Goal: Task Accomplishment & Management: Use online tool/utility

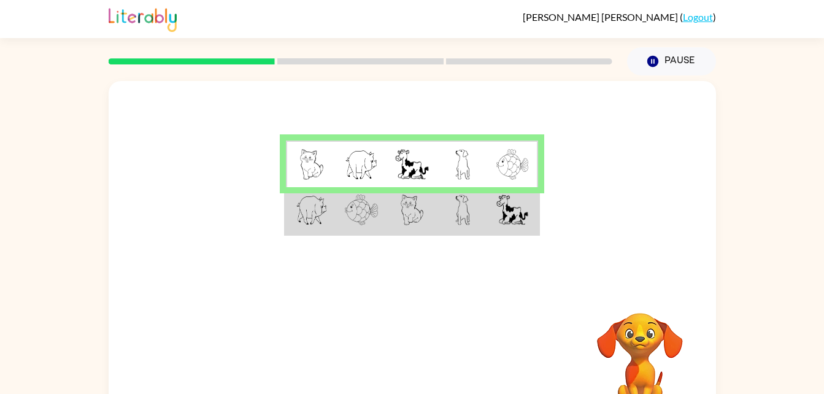
click at [308, 214] on img at bounding box center [312, 210] width 32 height 31
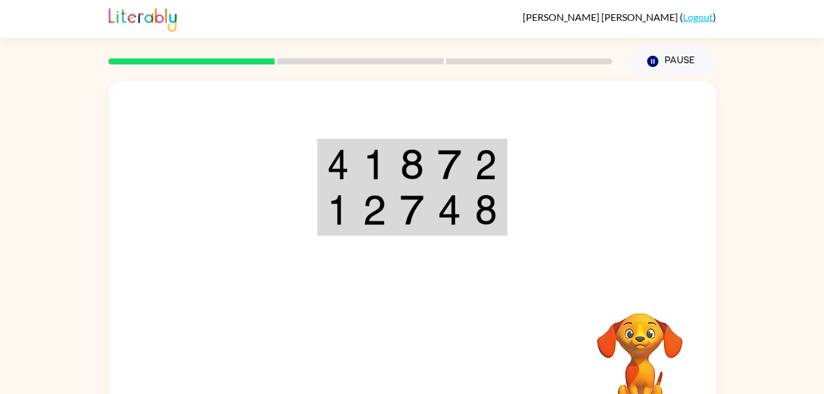
click at [348, 62] on rect at bounding box center [360, 61] width 166 height 6
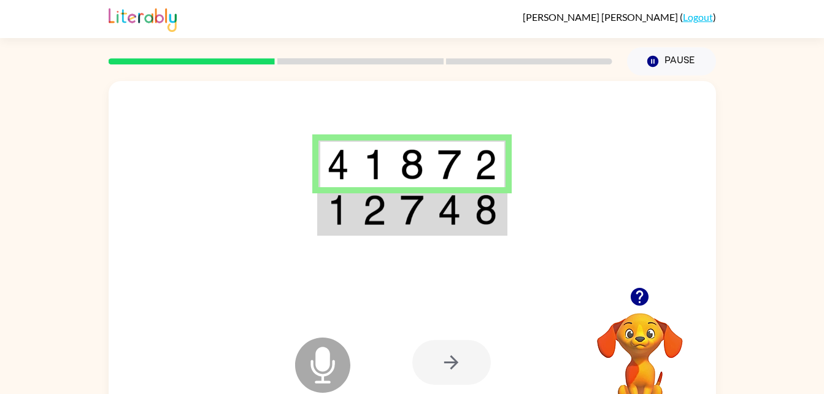
click at [423, 222] on img at bounding box center [411, 210] width 23 height 31
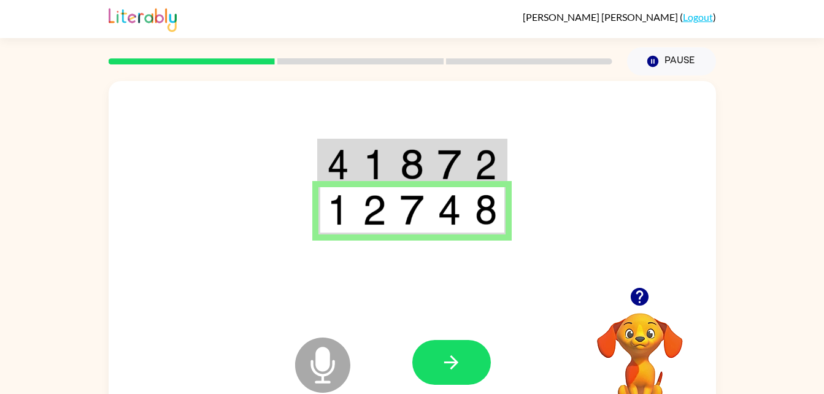
click at [324, 364] on icon "Microphone The Microphone is here when it is your turn to talk" at bounding box center [384, 381] width 184 height 92
click at [325, 372] on icon at bounding box center [322, 365] width 55 height 55
click at [594, 197] on div at bounding box center [413, 184] width 608 height 206
click at [452, 362] on icon "button" at bounding box center [451, 362] width 14 height 14
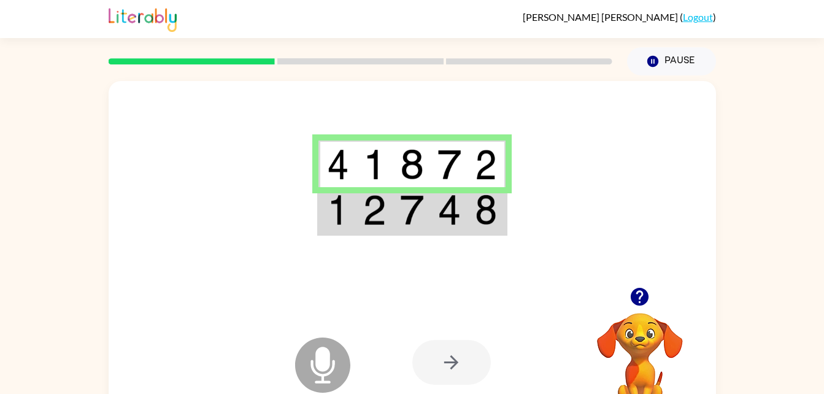
click at [313, 369] on icon "Microphone The Microphone is here when it is your turn to talk" at bounding box center [384, 381] width 184 height 92
click at [431, 218] on td at bounding box center [449, 210] width 37 height 47
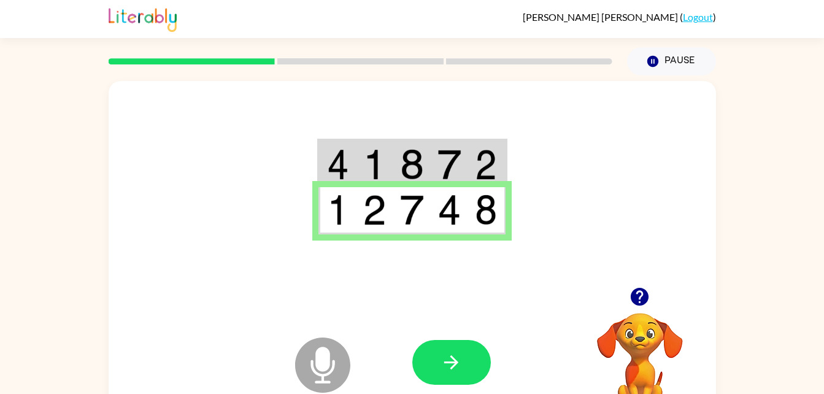
scroll to position [37, 0]
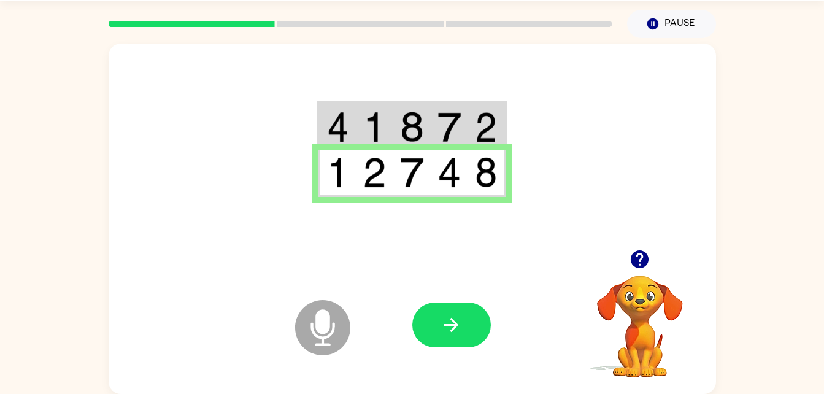
click at [782, 258] on div "Microphone The Microphone is here when it is your turn to talk Your browser mus…" at bounding box center [412, 216] width 824 height 356
click at [614, 92] on div at bounding box center [413, 147] width 608 height 206
click at [443, 320] on icon "button" at bounding box center [451, 324] width 21 height 21
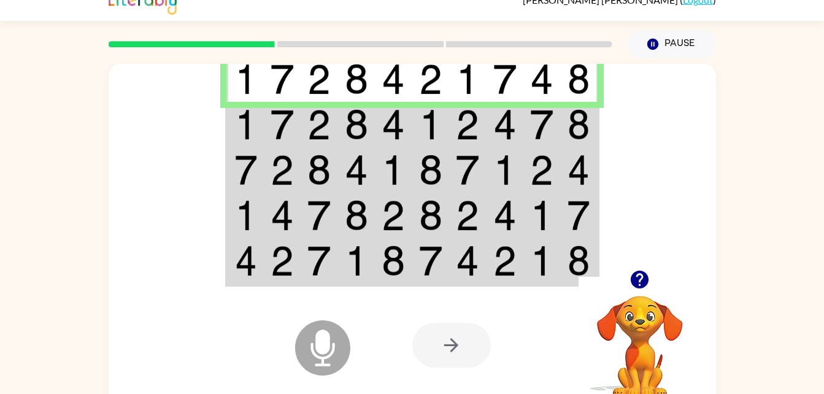
scroll to position [14, 0]
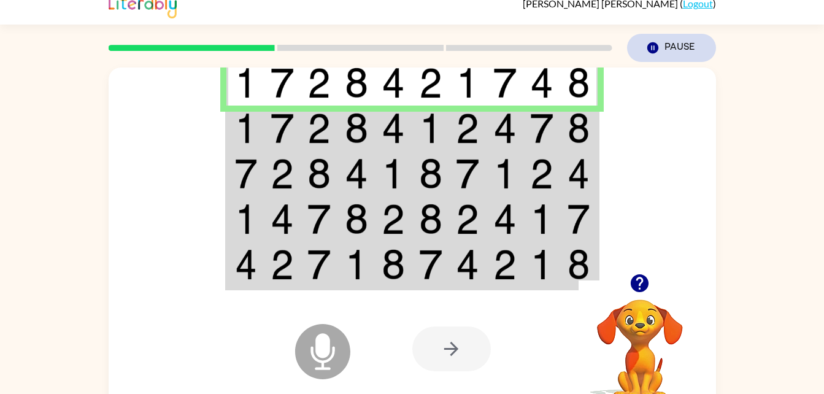
click at [667, 50] on button "Pause Pause" at bounding box center [671, 48] width 89 height 28
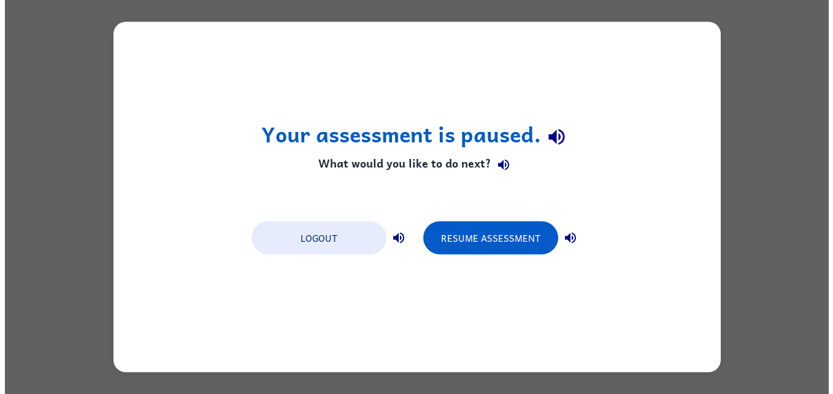
scroll to position [0, 0]
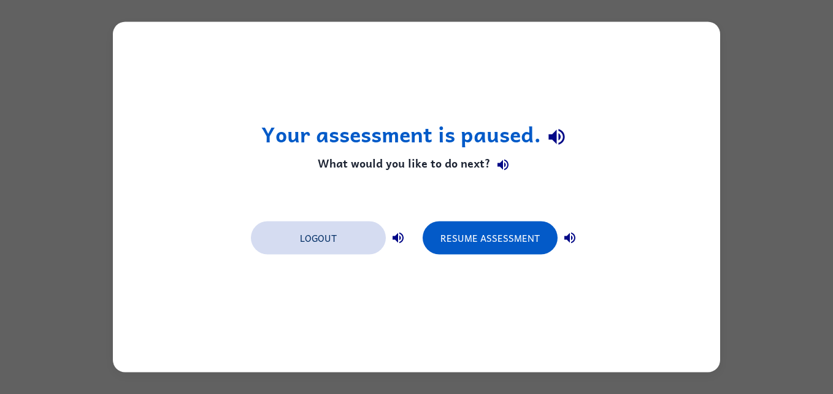
click at [327, 239] on button "Logout" at bounding box center [318, 238] width 135 height 33
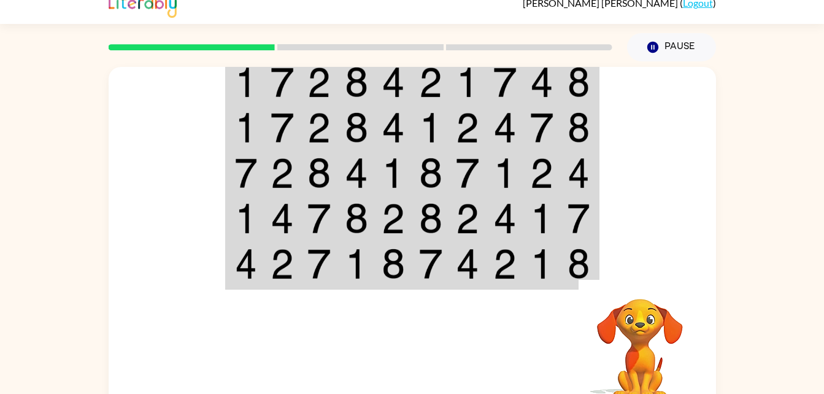
scroll to position [37, 0]
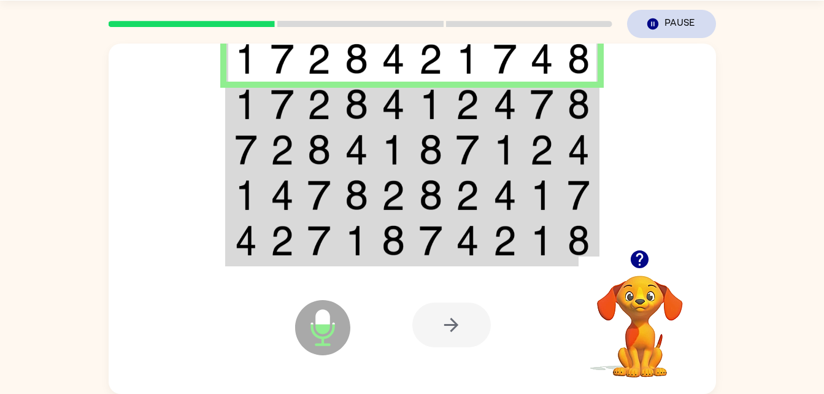
click at [676, 23] on button "Pause Pause" at bounding box center [671, 24] width 89 height 28
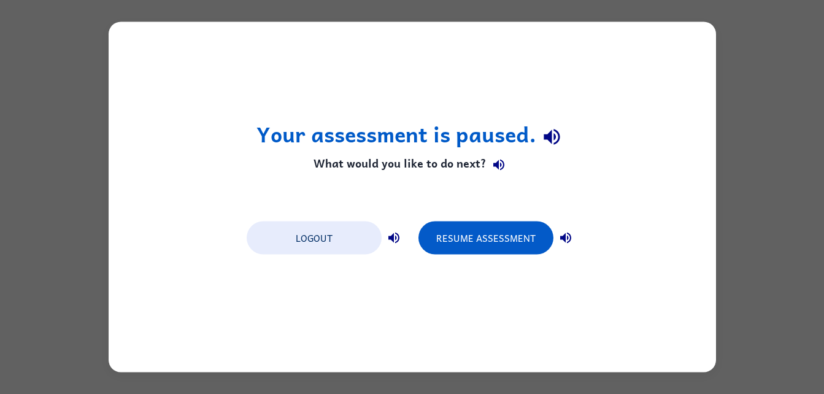
scroll to position [0, 0]
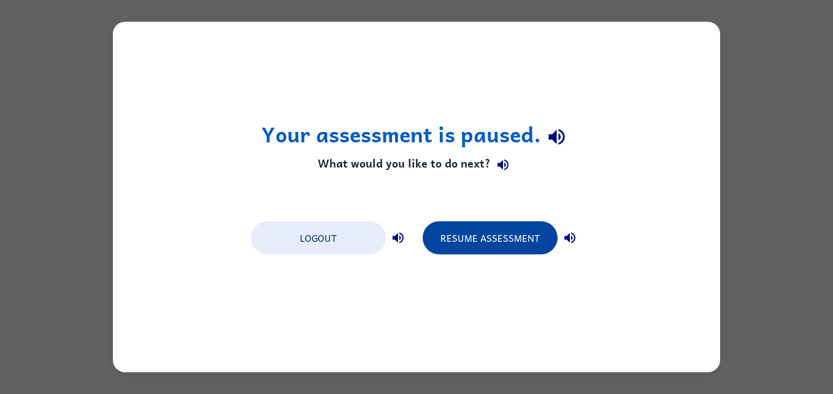
click at [511, 233] on button "Resume Assessment" at bounding box center [490, 238] width 135 height 33
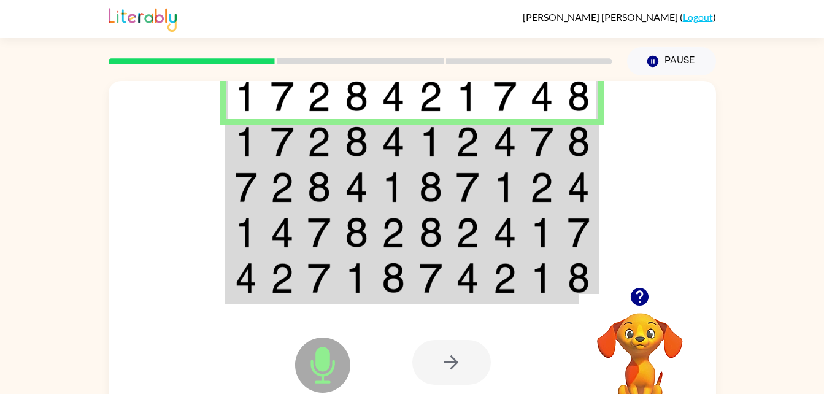
click at [297, 145] on td at bounding box center [282, 141] width 37 height 45
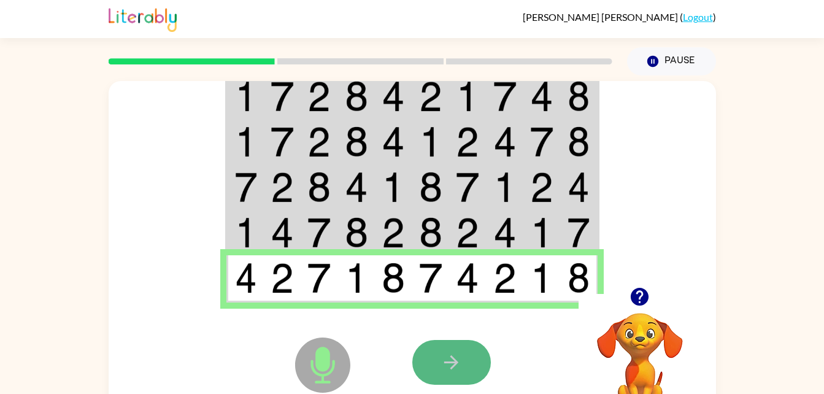
click at [467, 362] on button "button" at bounding box center [451, 362] width 79 height 45
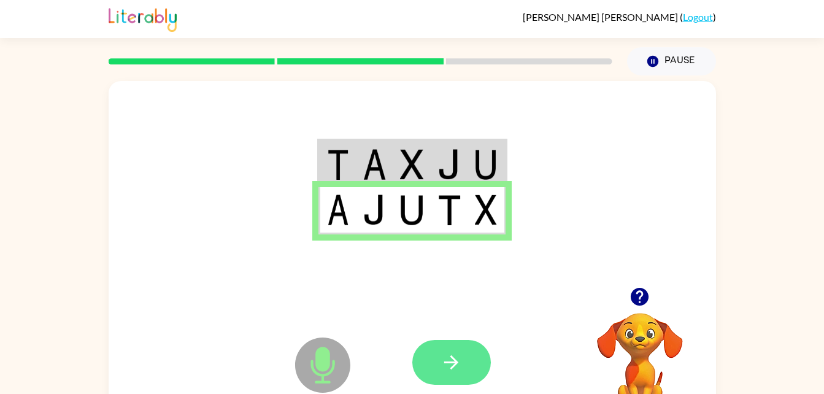
click at [459, 355] on icon "button" at bounding box center [451, 362] width 21 height 21
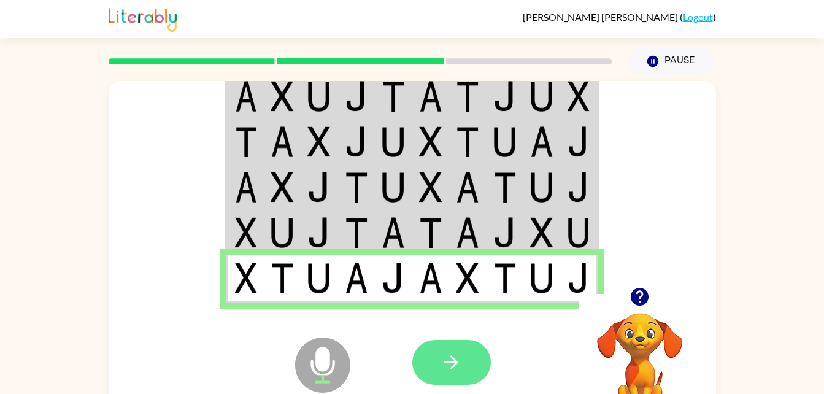
click at [441, 351] on button "button" at bounding box center [451, 362] width 79 height 45
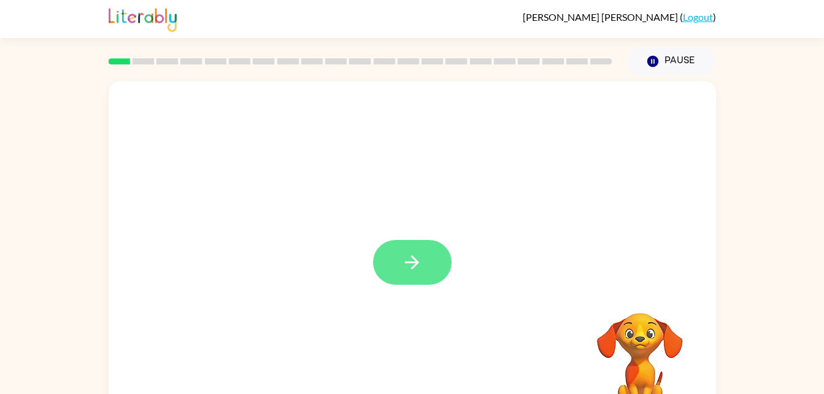
click at [389, 260] on button "button" at bounding box center [412, 262] width 79 height 45
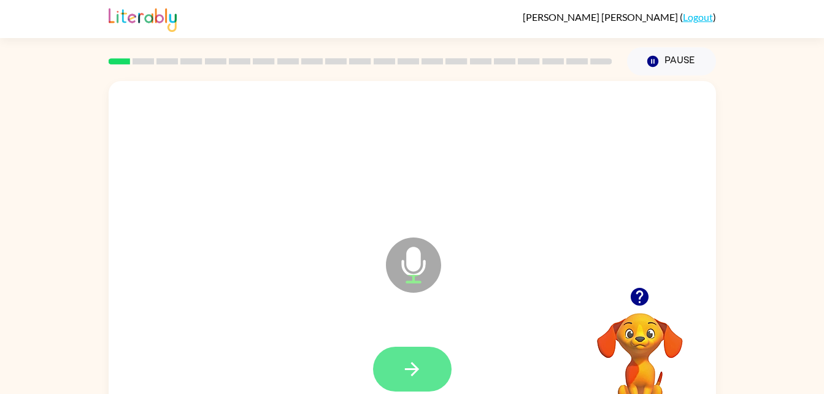
click at [401, 365] on button "button" at bounding box center [412, 369] width 79 height 45
click at [434, 365] on button "button" at bounding box center [412, 369] width 79 height 45
click at [431, 366] on button "button" at bounding box center [412, 369] width 79 height 45
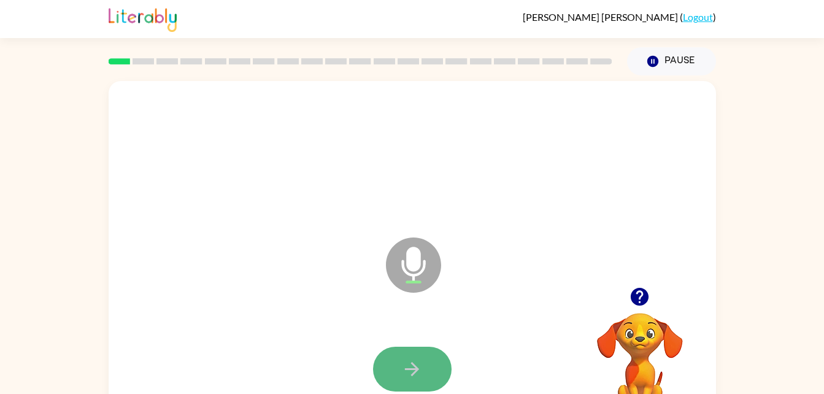
click at [409, 368] on icon "button" at bounding box center [411, 368] width 21 height 21
drag, startPoint x: 409, startPoint y: 368, endPoint x: 395, endPoint y: 362, distance: 14.6
click at [395, 362] on button "button" at bounding box center [412, 369] width 79 height 45
drag, startPoint x: 407, startPoint y: 361, endPoint x: 403, endPoint y: 366, distance: 6.6
click at [413, 379] on icon "button" at bounding box center [411, 368] width 21 height 21
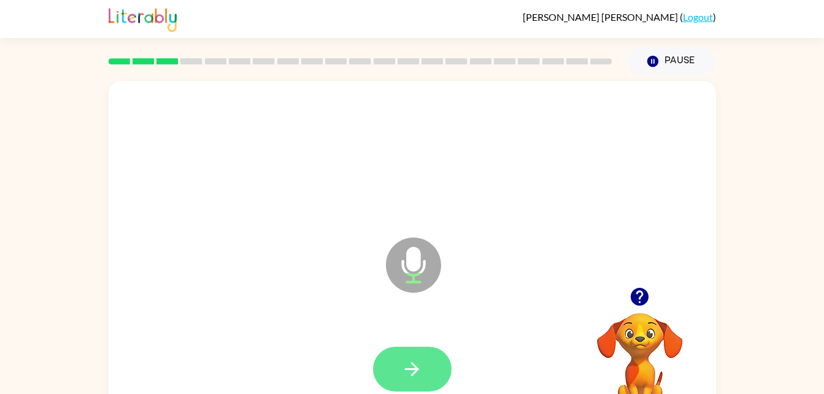
click at [399, 369] on button "button" at bounding box center [412, 369] width 79 height 45
click at [399, 365] on button "button" at bounding box center [412, 369] width 79 height 45
click at [395, 374] on button "button" at bounding box center [412, 369] width 79 height 45
click at [409, 365] on icon "button" at bounding box center [411, 368] width 21 height 21
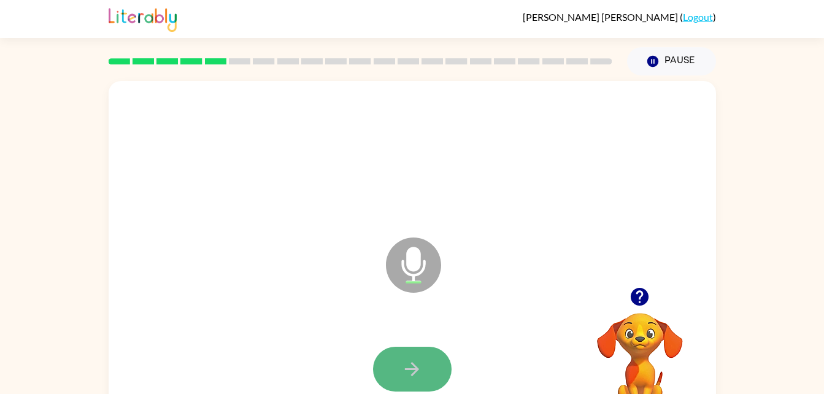
click at [399, 371] on button "button" at bounding box center [412, 369] width 79 height 45
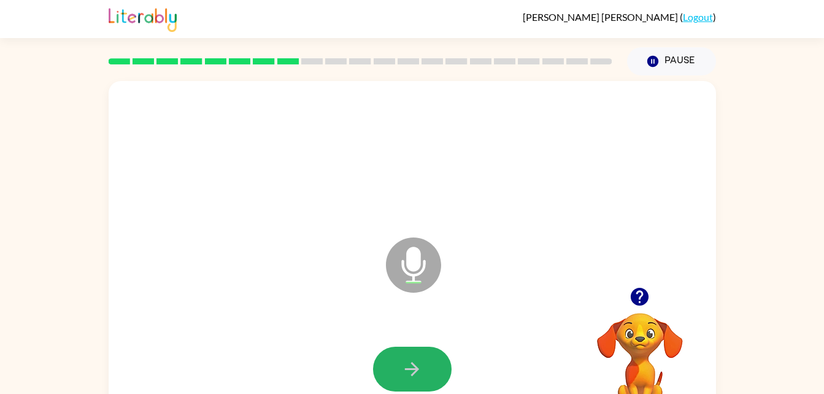
click at [393, 352] on button "button" at bounding box center [412, 369] width 79 height 45
click at [406, 378] on icon "button" at bounding box center [411, 368] width 21 height 21
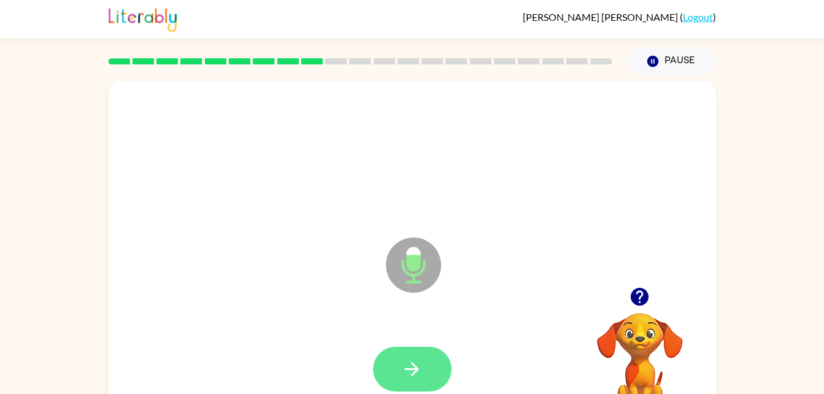
click at [403, 372] on icon "button" at bounding box center [411, 368] width 21 height 21
click at [402, 376] on icon "button" at bounding box center [411, 368] width 21 height 21
click at [412, 379] on icon "button" at bounding box center [411, 368] width 21 height 21
click at [410, 365] on icon "button" at bounding box center [411, 368] width 21 height 21
click at [404, 381] on button "button" at bounding box center [412, 369] width 79 height 45
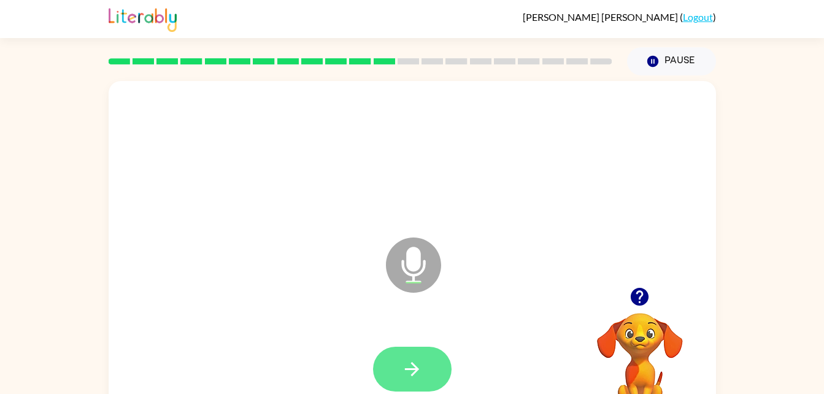
click at [416, 373] on icon "button" at bounding box center [411, 368] width 21 height 21
click at [419, 375] on icon "button" at bounding box center [411, 368] width 21 height 21
click at [412, 390] on button "button" at bounding box center [412, 369] width 79 height 45
click at [409, 369] on icon "button" at bounding box center [412, 369] width 14 height 14
click at [404, 369] on icon "button" at bounding box center [411, 368] width 21 height 21
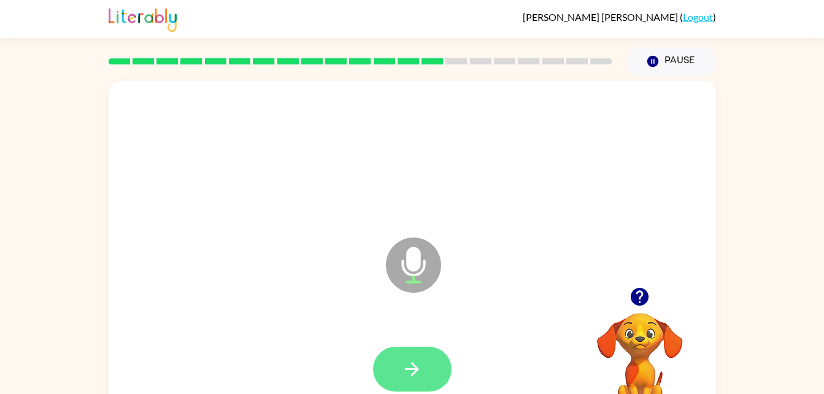
click at [389, 360] on button "button" at bounding box center [412, 369] width 79 height 45
click at [409, 364] on icon "button" at bounding box center [411, 368] width 21 height 21
click at [409, 377] on icon "button" at bounding box center [411, 368] width 21 height 21
click at [425, 362] on button "button" at bounding box center [412, 369] width 79 height 45
click at [422, 379] on icon "button" at bounding box center [411, 368] width 21 height 21
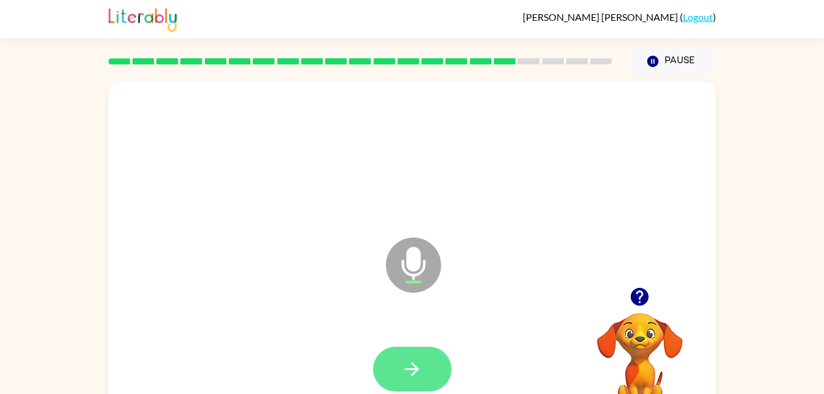
click at [415, 373] on icon "button" at bounding box center [412, 369] width 14 height 14
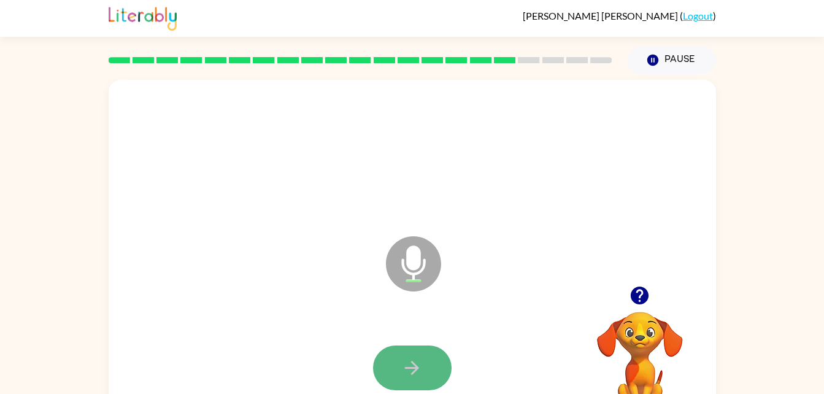
click at [409, 390] on button "button" at bounding box center [412, 368] width 79 height 45
click at [412, 379] on button "button" at bounding box center [412, 368] width 79 height 45
click at [435, 369] on button "button" at bounding box center [412, 368] width 79 height 45
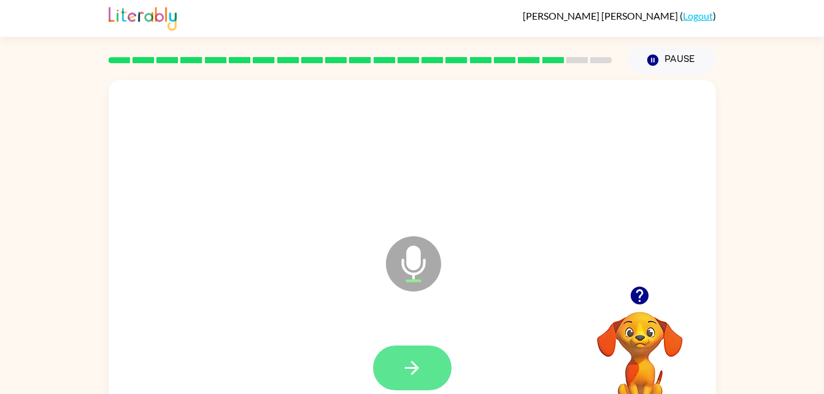
click at [411, 372] on icon "button" at bounding box center [411, 367] width 21 height 21
click at [429, 373] on button "button" at bounding box center [412, 368] width 79 height 45
click at [443, 377] on button "button" at bounding box center [412, 368] width 79 height 45
click at [399, 366] on button "button" at bounding box center [412, 368] width 79 height 45
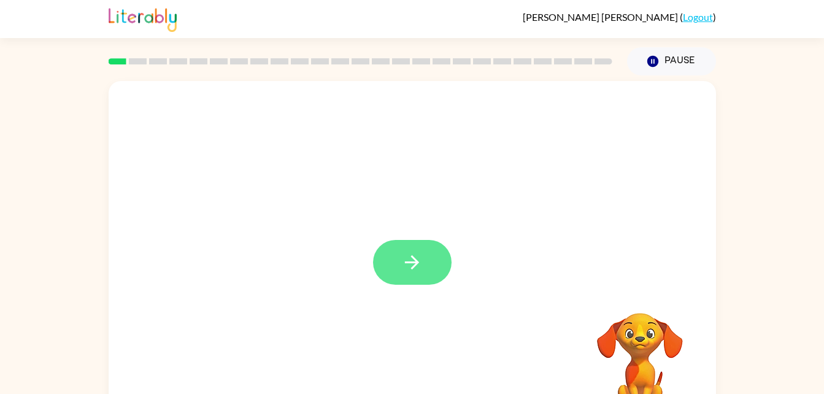
click at [401, 275] on button "button" at bounding box center [412, 262] width 79 height 45
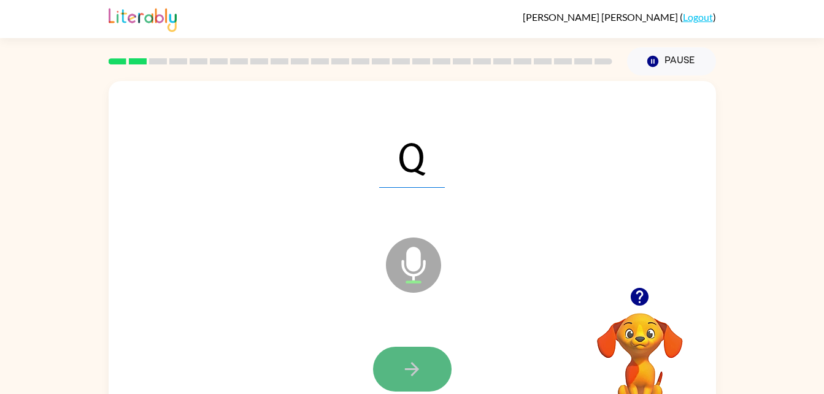
click at [406, 366] on icon "button" at bounding box center [411, 368] width 21 height 21
click at [396, 362] on button "button" at bounding box center [412, 369] width 79 height 45
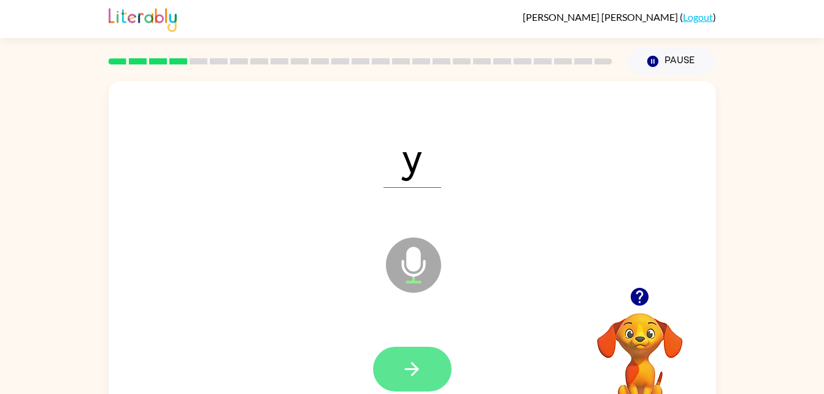
click at [408, 369] on icon "button" at bounding box center [412, 369] width 14 height 14
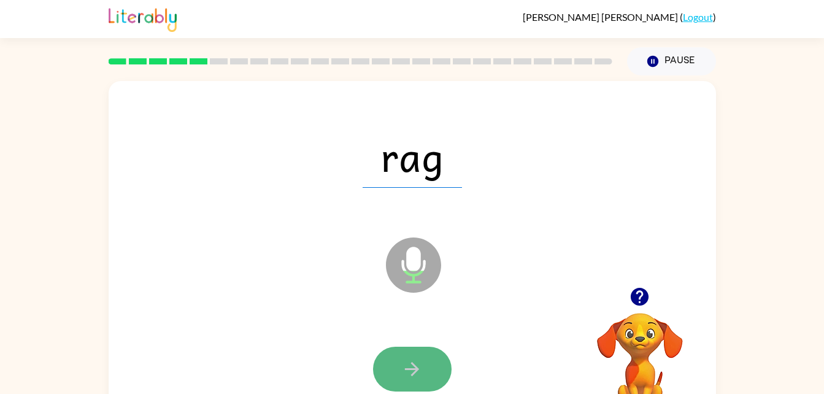
click at [393, 366] on button "button" at bounding box center [412, 369] width 79 height 45
click at [402, 360] on icon "button" at bounding box center [411, 368] width 21 height 21
click at [425, 351] on button "button" at bounding box center [412, 369] width 79 height 45
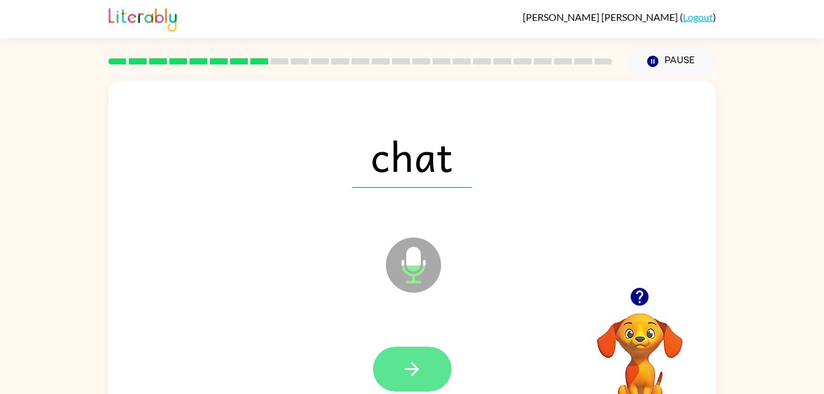
click at [404, 382] on button "button" at bounding box center [412, 369] width 79 height 45
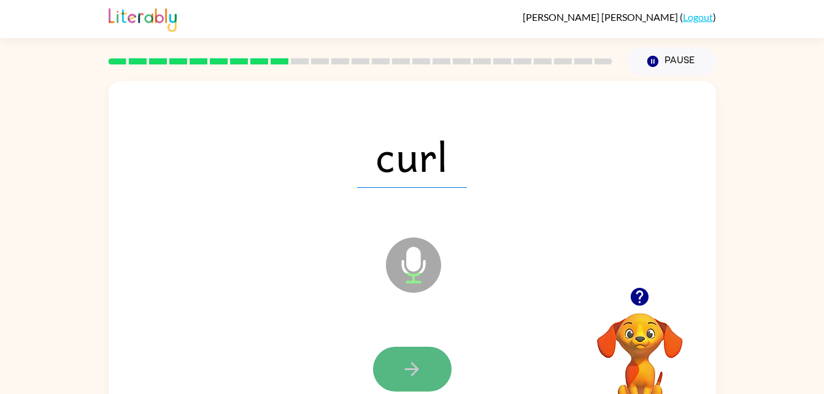
click at [404, 376] on icon "button" at bounding box center [411, 368] width 21 height 21
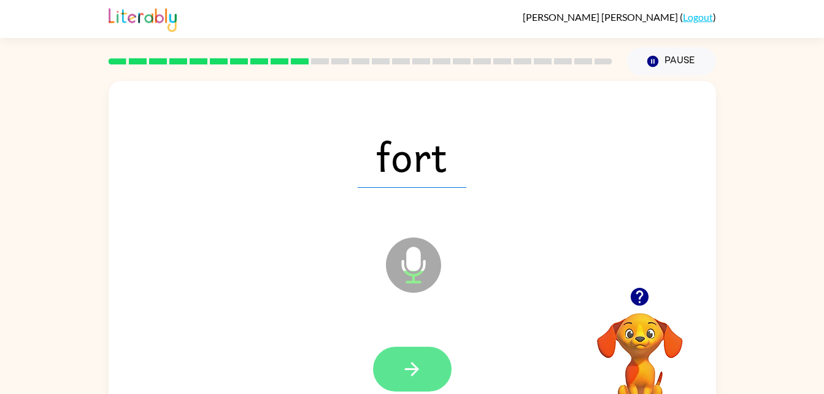
click at [420, 376] on icon "button" at bounding box center [411, 368] width 21 height 21
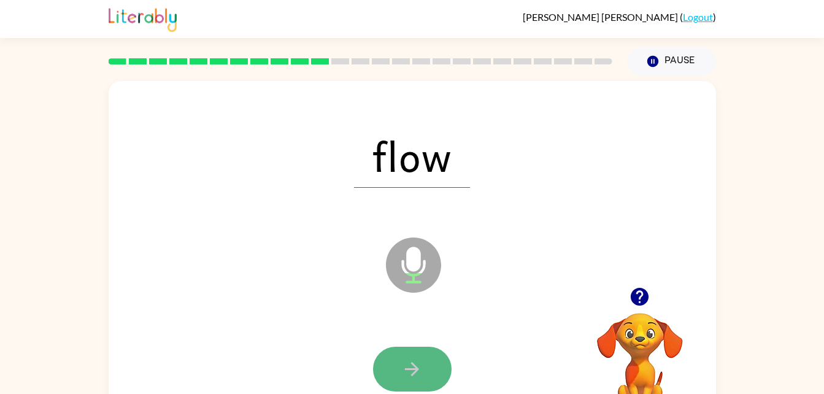
click at [410, 366] on icon "button" at bounding box center [411, 368] width 21 height 21
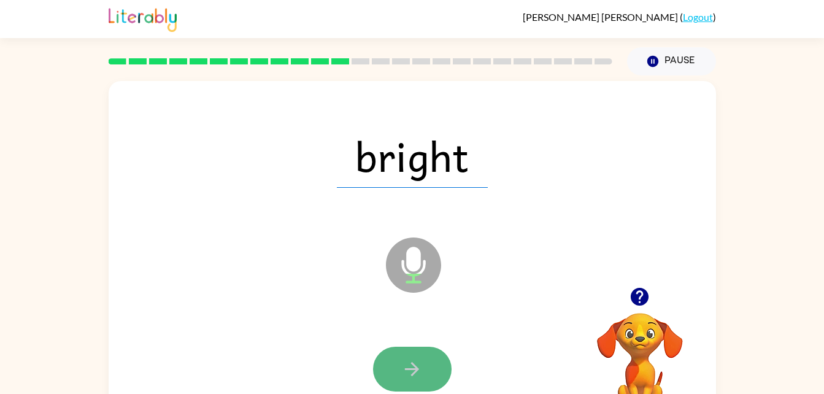
click at [404, 362] on icon "button" at bounding box center [411, 368] width 21 height 21
click at [404, 362] on div at bounding box center [412, 369] width 79 height 45
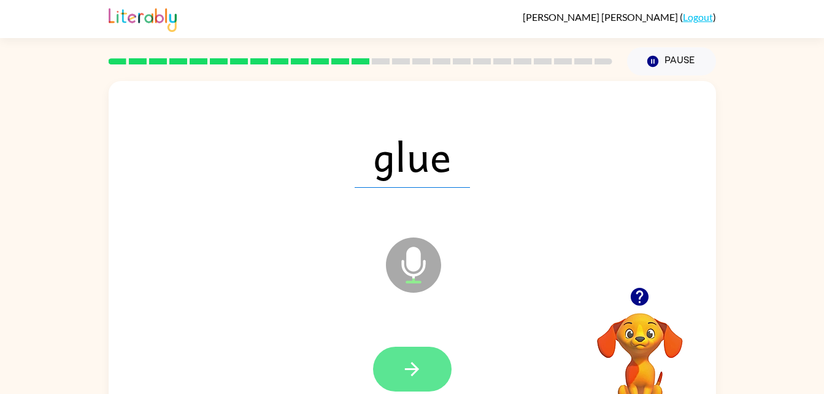
click at [404, 360] on icon "button" at bounding box center [411, 368] width 21 height 21
click at [404, 360] on div at bounding box center [412, 369] width 79 height 45
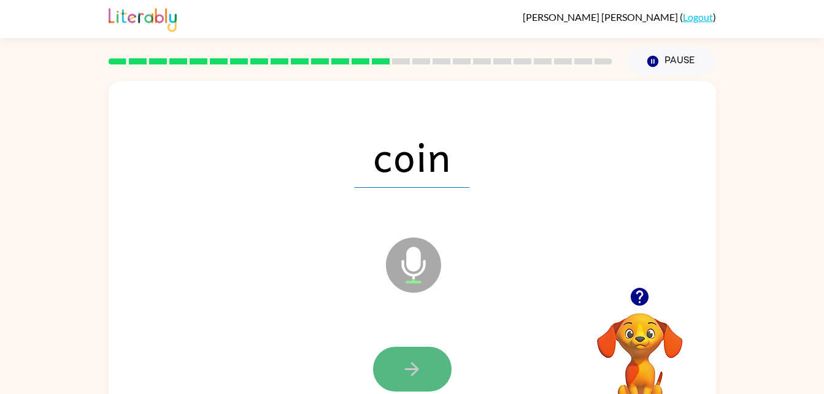
click at [400, 363] on button "button" at bounding box center [412, 369] width 79 height 45
click at [405, 382] on button "button" at bounding box center [412, 369] width 79 height 45
click at [418, 370] on icon "button" at bounding box center [412, 369] width 14 height 14
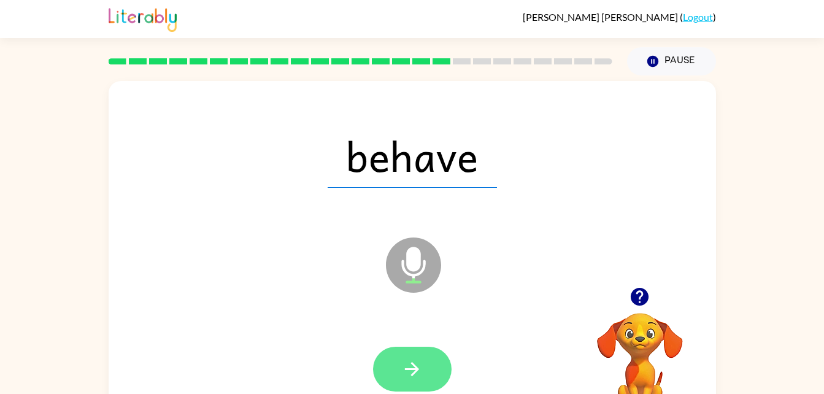
click at [418, 368] on icon "button" at bounding box center [412, 369] width 14 height 14
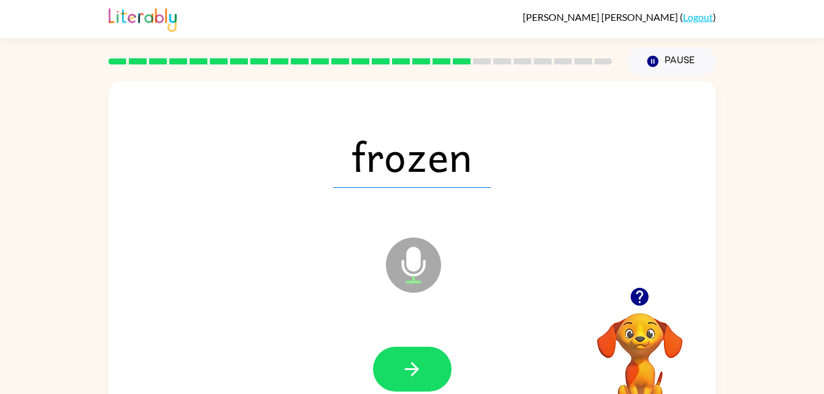
drag, startPoint x: 416, startPoint y: 365, endPoint x: 400, endPoint y: 378, distance: 20.0
click at [400, 378] on button "button" at bounding box center [412, 369] width 79 height 45
click at [636, 297] on icon "button" at bounding box center [640, 297] width 18 height 18
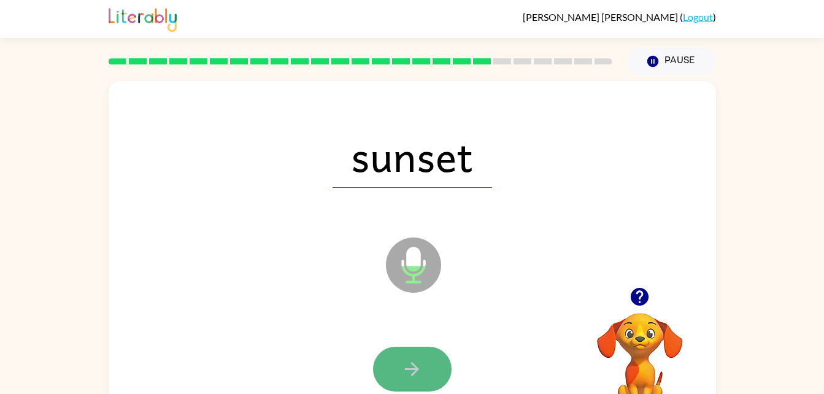
click at [390, 376] on button "button" at bounding box center [412, 369] width 79 height 45
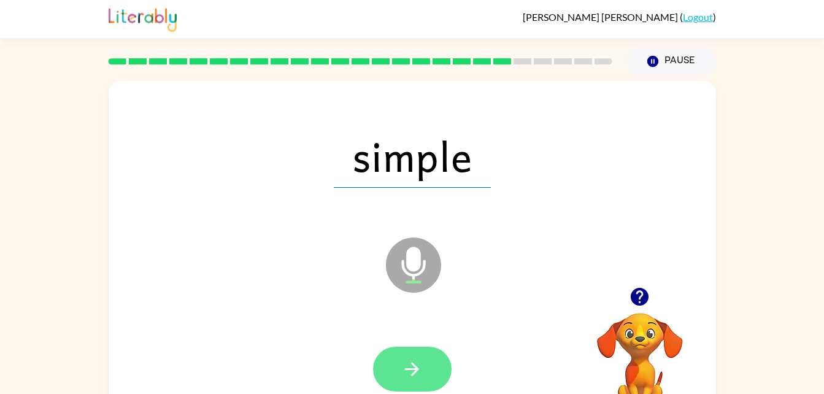
click at [435, 362] on button "button" at bounding box center [412, 369] width 79 height 45
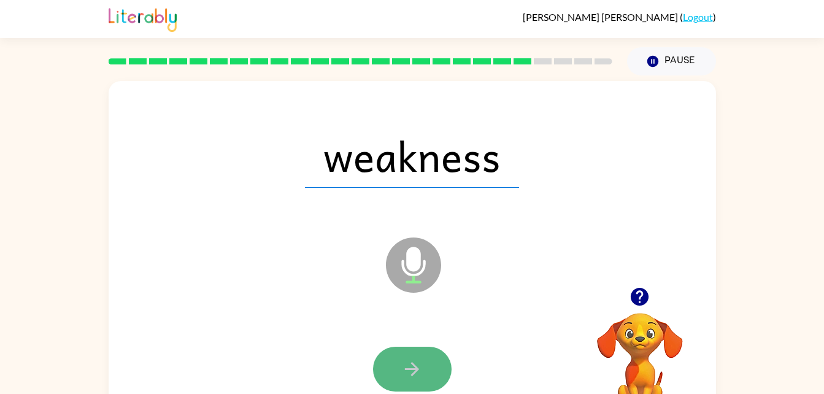
click at [407, 376] on icon "button" at bounding box center [411, 368] width 21 height 21
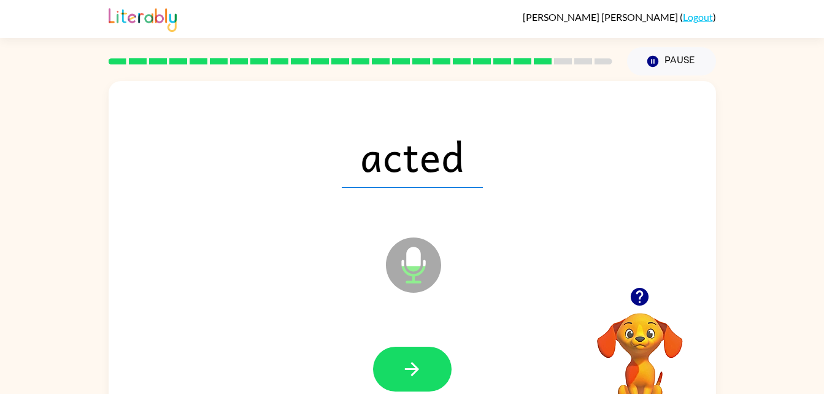
click at [407, 376] on icon "button" at bounding box center [411, 368] width 21 height 21
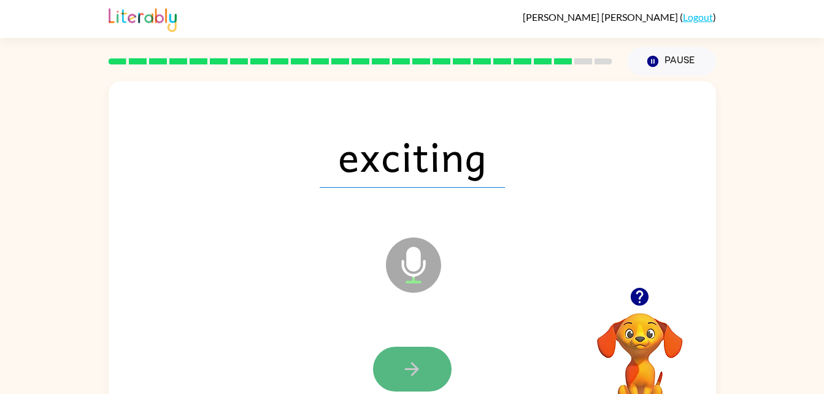
click at [403, 369] on icon "button" at bounding box center [411, 368] width 21 height 21
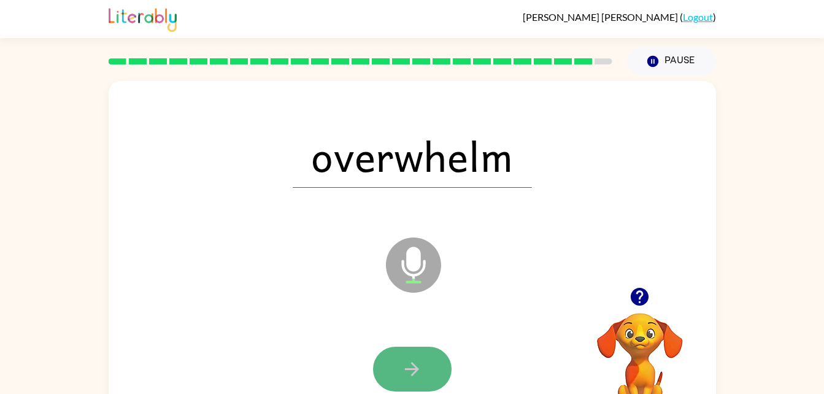
click at [400, 375] on button "button" at bounding box center [412, 369] width 79 height 45
